Goal: Information Seeking & Learning: Learn about a topic

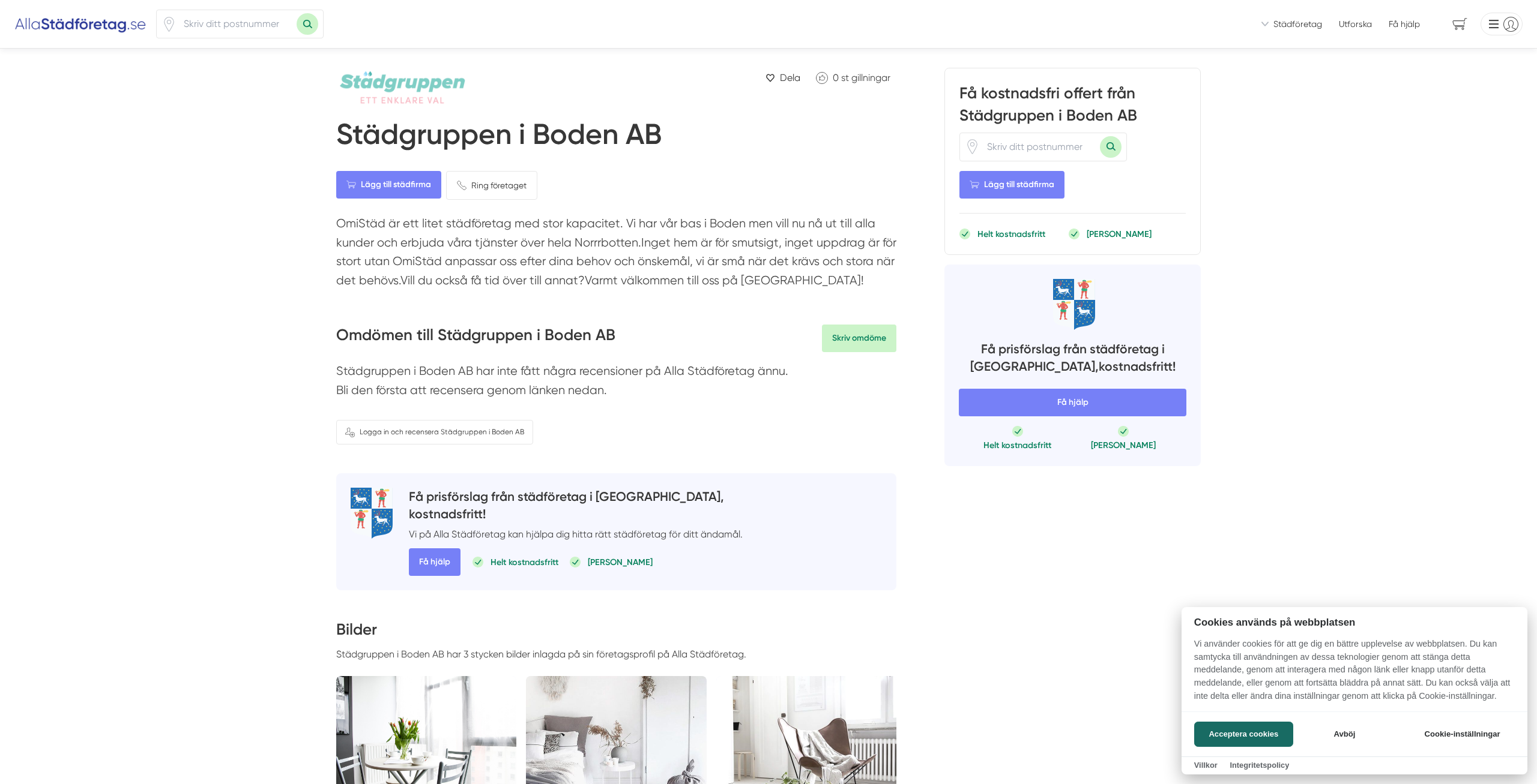
drag, startPoint x: 659, startPoint y: 234, endPoint x: 710, endPoint y: 229, distance: 51.2
click at [710, 229] on div at bounding box center [768, 392] width 1537 height 784
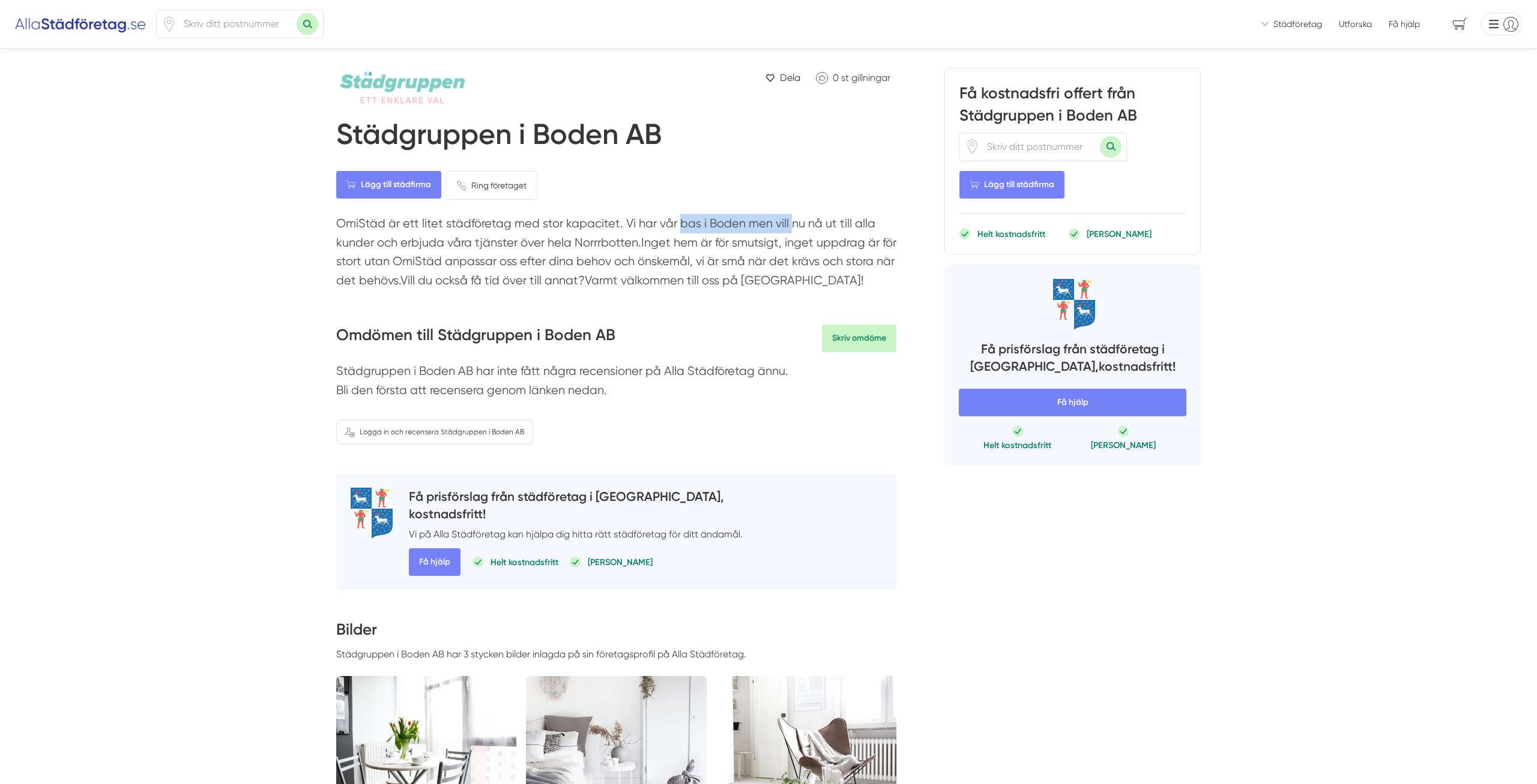
drag, startPoint x: 654, startPoint y: 222, endPoint x: 773, endPoint y: 217, distance: 119.1
click at [773, 217] on p "OmiStäd är ett litet städföretag med stor kapacitet. Vi har vår bas i Boden men…" at bounding box center [617, 255] width 560 height 81
drag, startPoint x: 395, startPoint y: 241, endPoint x: 762, endPoint y: 250, distance: 367.1
click at [762, 250] on p "OmiStäd är ett litet städföretag med stor kapacitet. Vi har vår bas i Boden men…" at bounding box center [617, 255] width 560 height 81
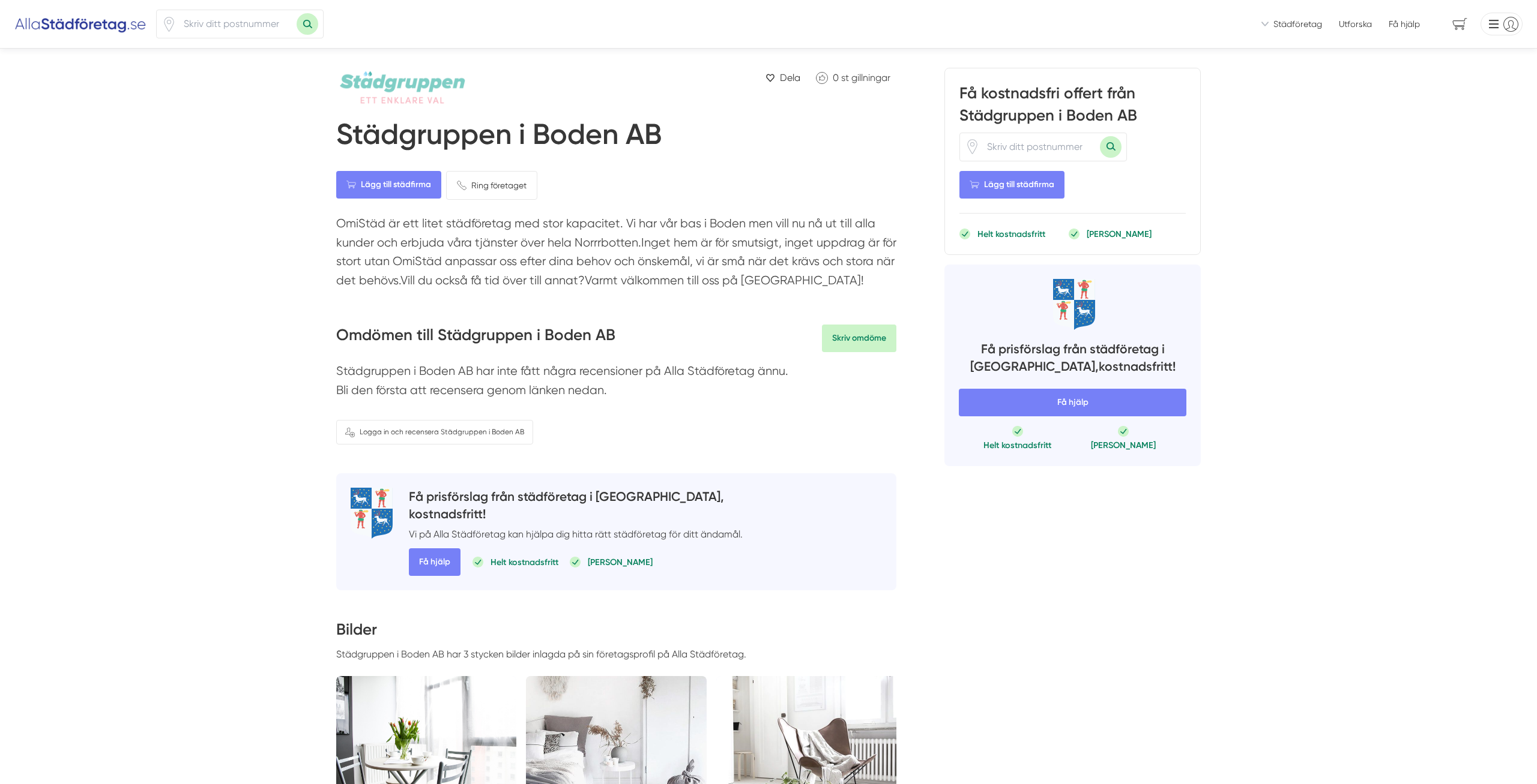
click at [762, 250] on p "OmiStäd är ett litet städföretag med stor kapacitet. Vi har vår bas i Boden men…" at bounding box center [617, 255] width 560 height 81
drag, startPoint x: 681, startPoint y: 251, endPoint x: 835, endPoint y: 243, distance: 154.2
click at [835, 243] on p "OmiStäd är ett litet städföretag med stor kapacitet. Vi har vår bas i Boden men…" at bounding box center [617, 255] width 560 height 81
drag, startPoint x: 352, startPoint y: 263, endPoint x: 585, endPoint y: 267, distance: 233.0
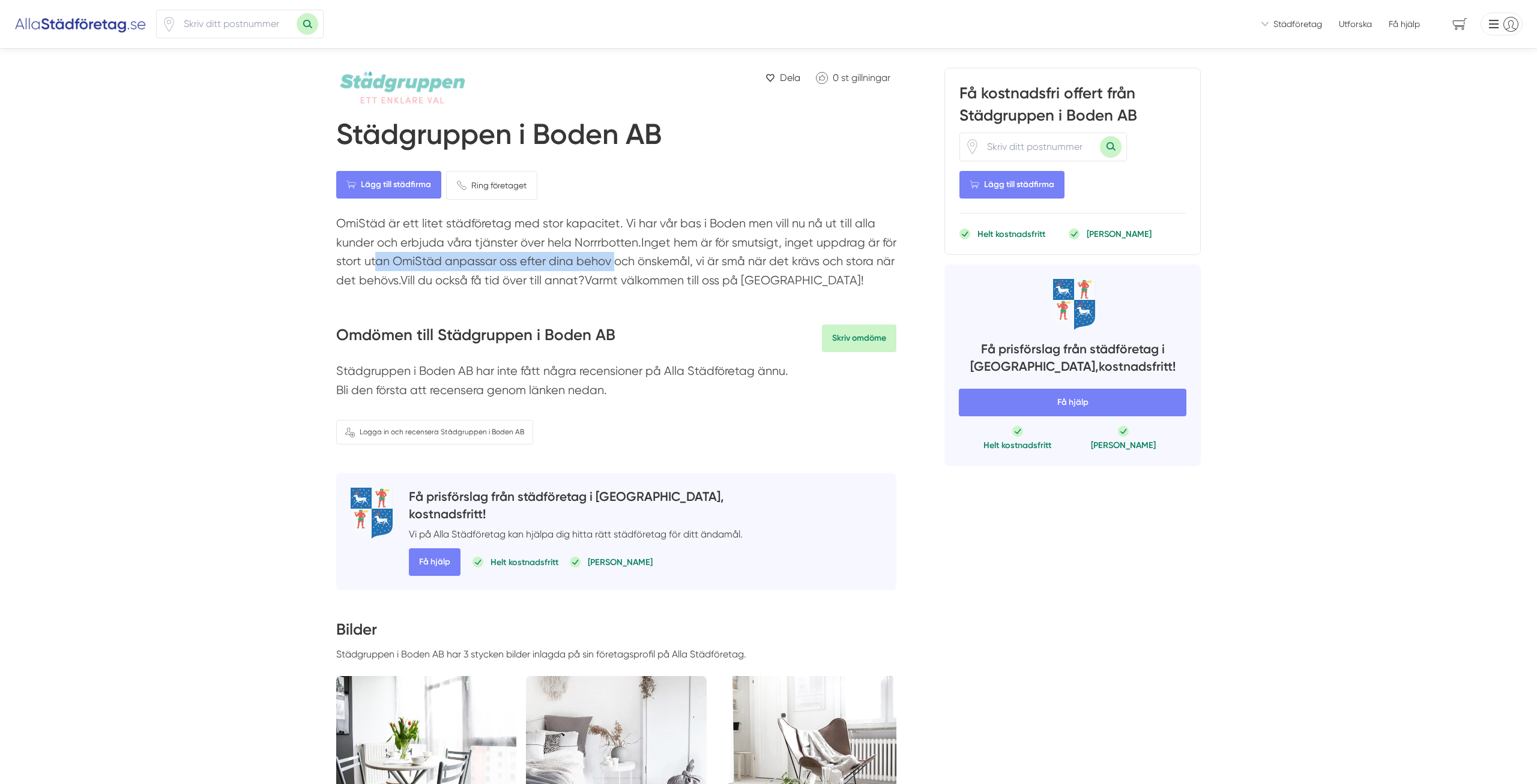
click at [585, 267] on p "OmiStäd är ett litet städföretag med stor kapacitet. Vi har vår bas i Boden men…" at bounding box center [617, 255] width 560 height 81
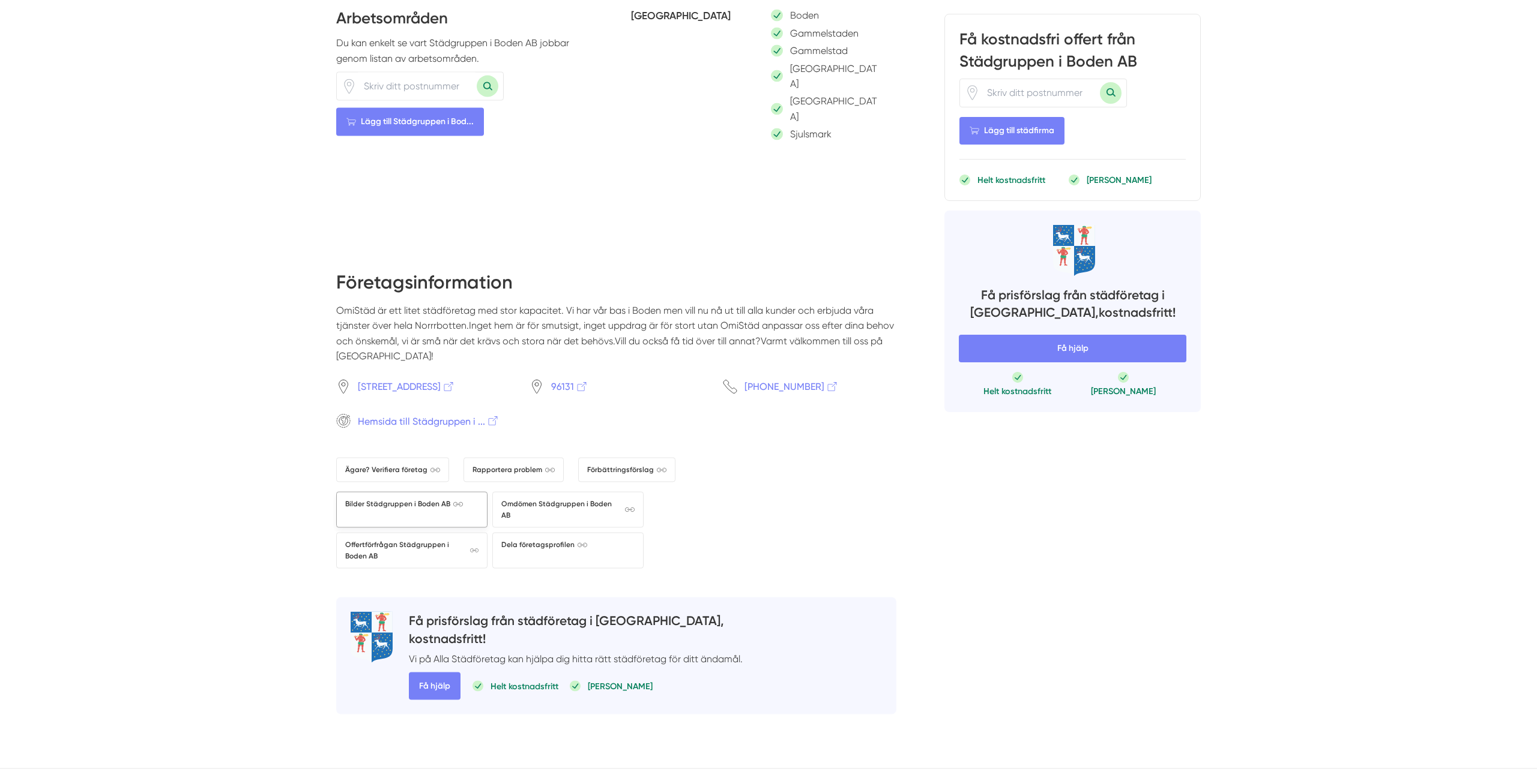
scroll to position [673, 0]
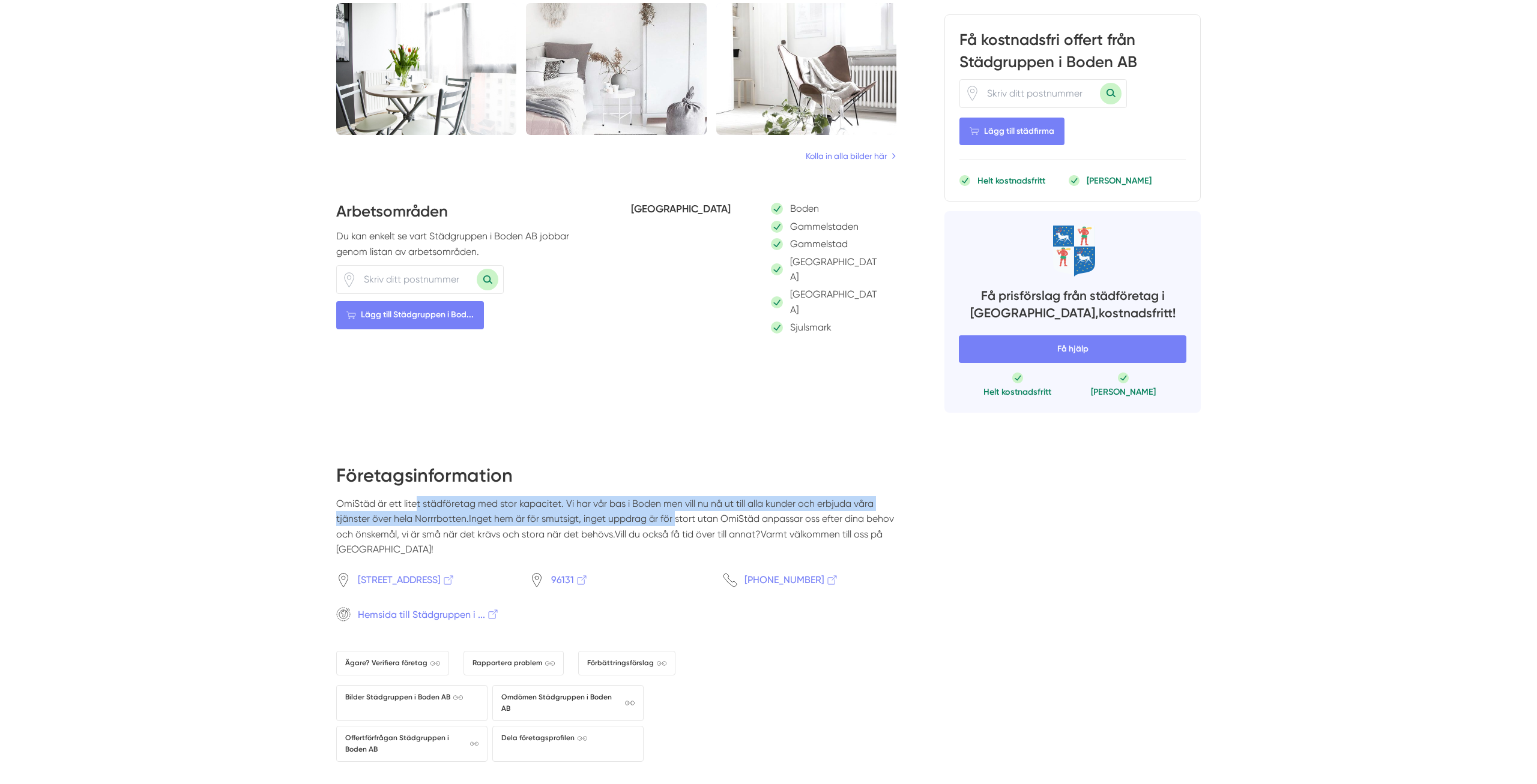
drag, startPoint x: 398, startPoint y: 477, endPoint x: 650, endPoint y: 485, distance: 252.1
click at [650, 497] on p "OmiStäd är ett litet städföretag med stor kapacitet. Vi har vår bas i Boden men…" at bounding box center [617, 532] width 560 height 71
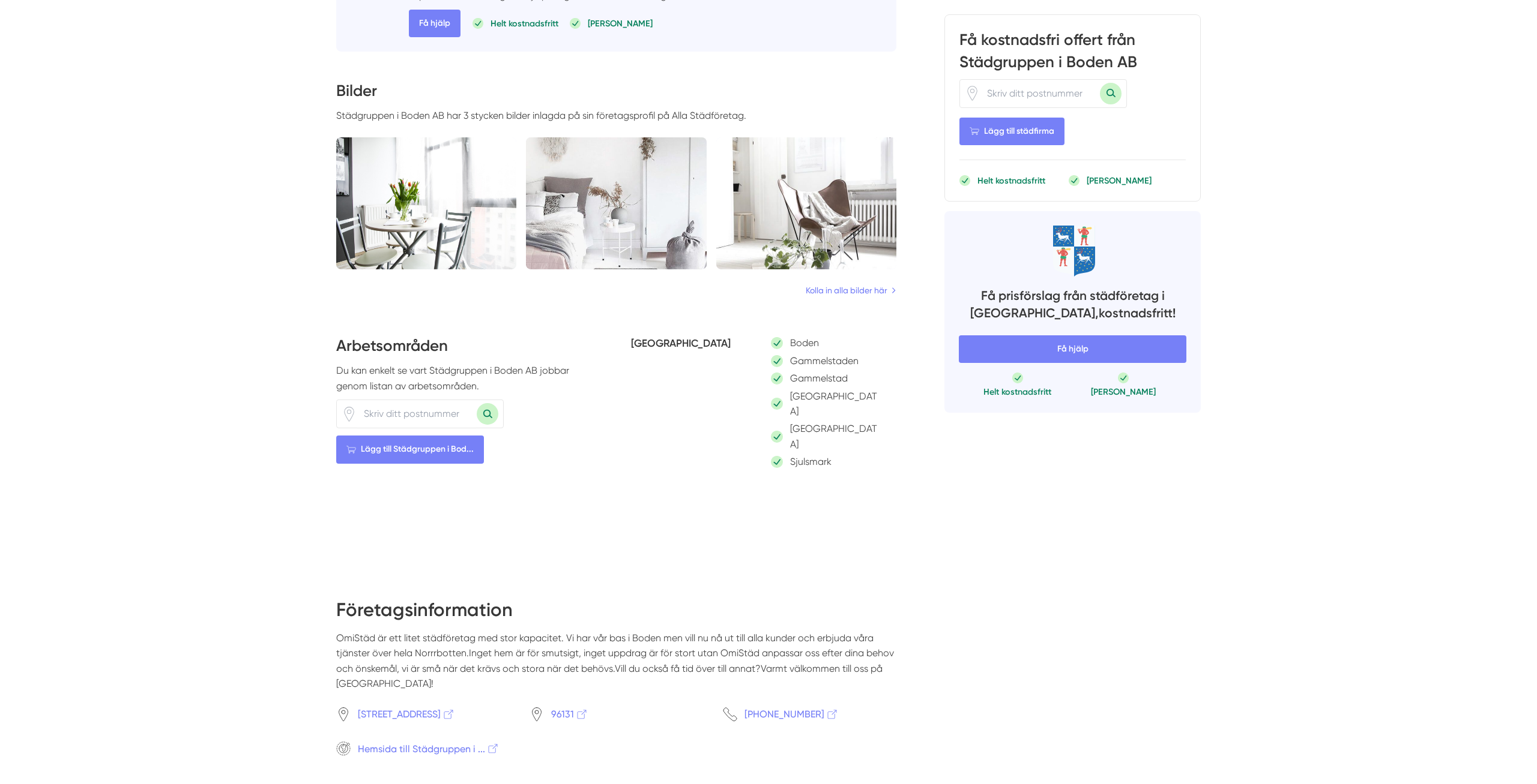
scroll to position [367, 0]
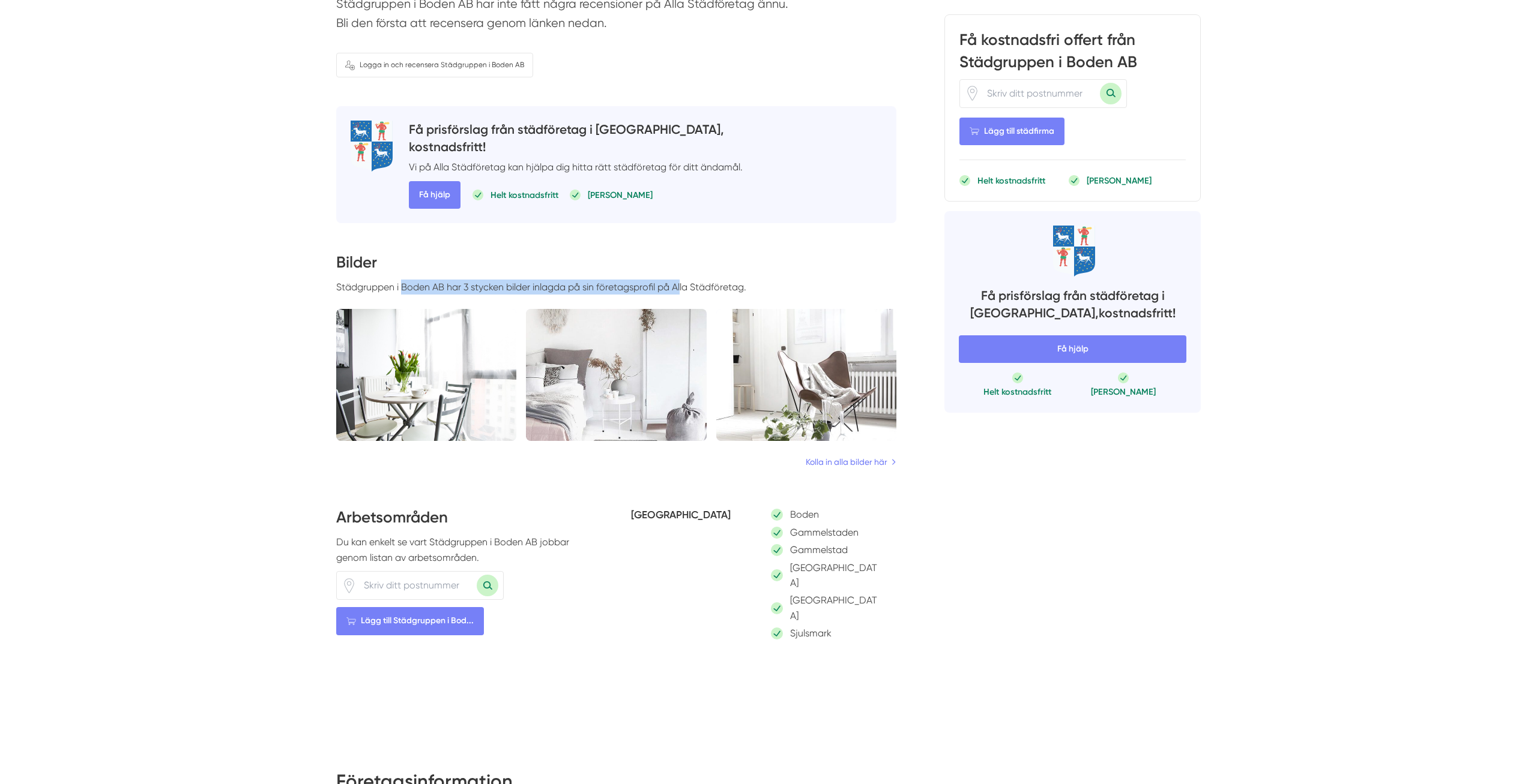
drag, startPoint x: 404, startPoint y: 286, endPoint x: 682, endPoint y: 286, distance: 278.0
click at [682, 286] on p "Städgruppen i Boden AB har 3 stycken bilder inlagda på sin företagsprofil på Al…" at bounding box center [617, 287] width 560 height 15
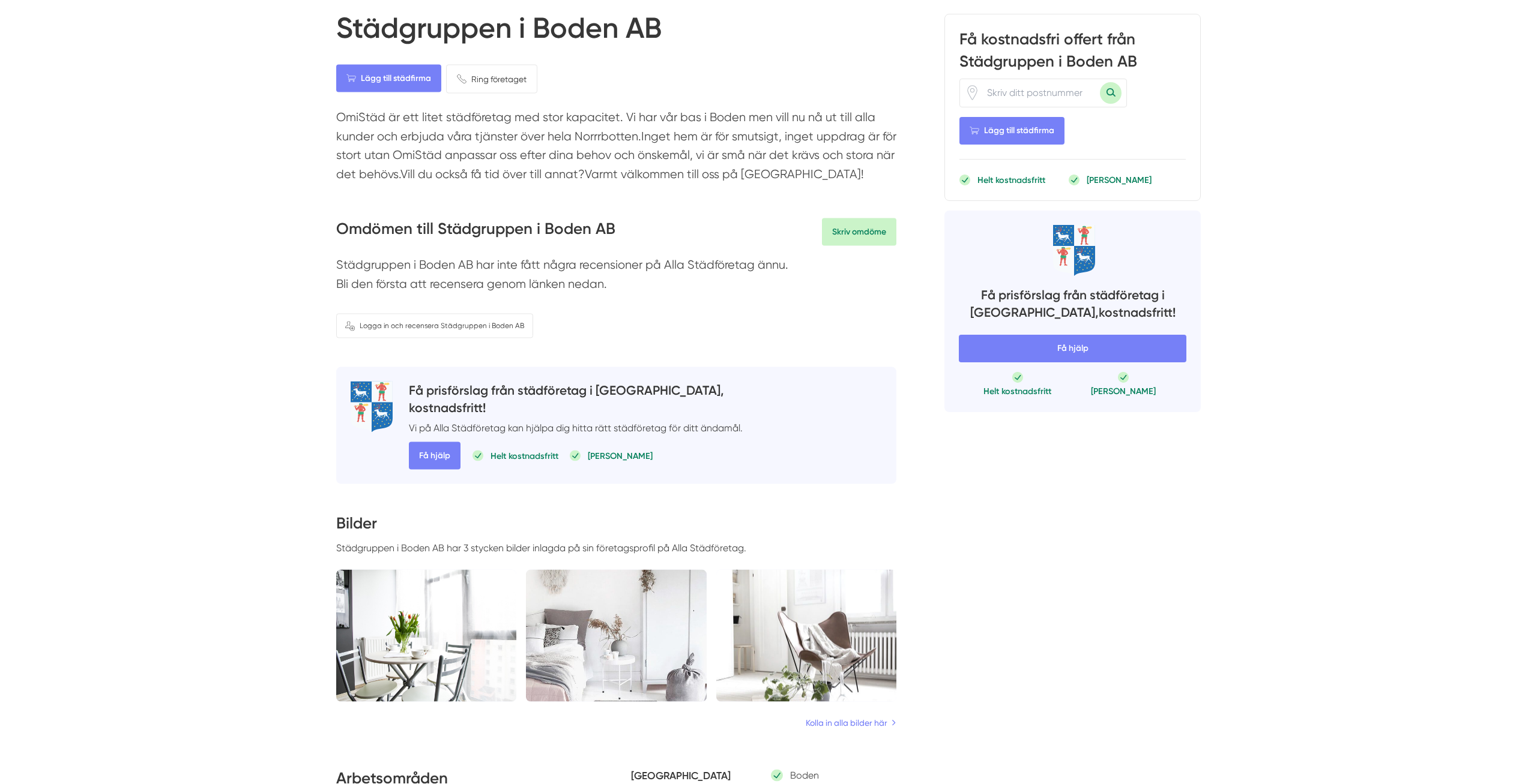
scroll to position [0, 0]
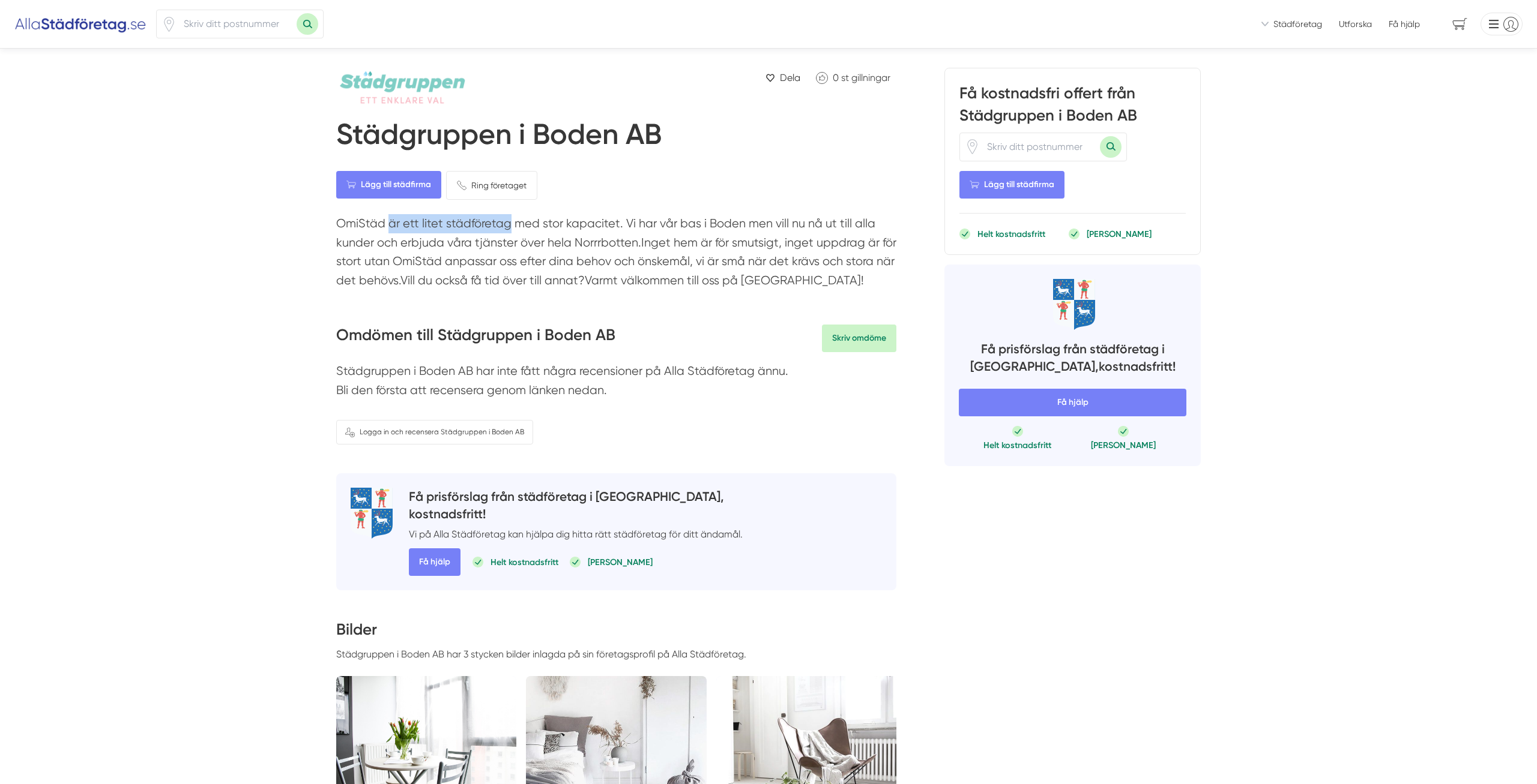
drag, startPoint x: 359, startPoint y: 225, endPoint x: 481, endPoint y: 230, distance: 122.1
click at [481, 230] on p "OmiStäd är ett litet städföretag med stor kapacitet. Vi har vår bas i Boden men…" at bounding box center [617, 255] width 560 height 81
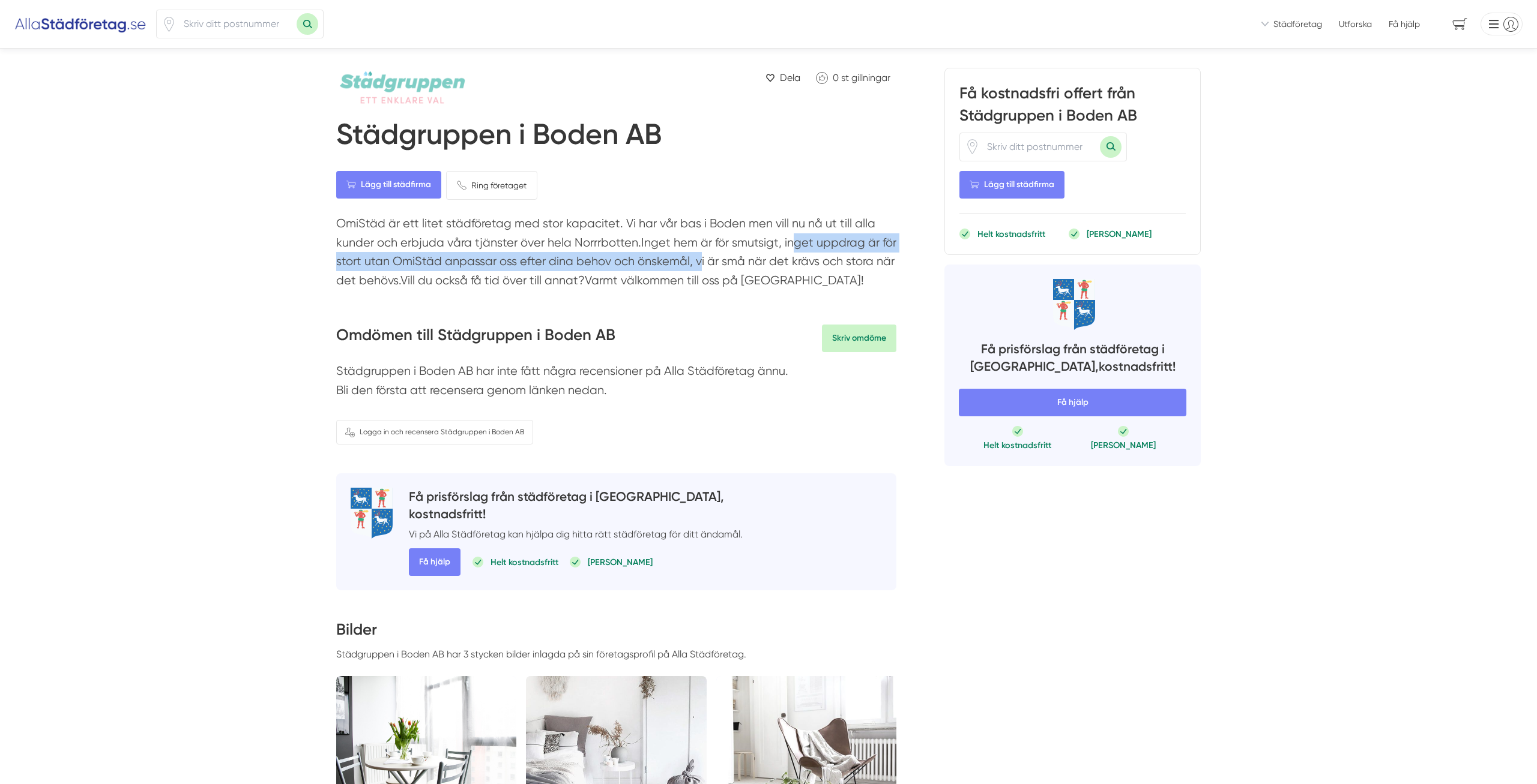
drag, startPoint x: 674, startPoint y: 254, endPoint x: 770, endPoint y: 241, distance: 96.9
click at [770, 241] on p "OmiStäd är ett litet städföretag med stor kapacitet. Vi har vår bas i Boden men…" at bounding box center [617, 255] width 560 height 81
